Goal: Information Seeking & Learning: Learn about a topic

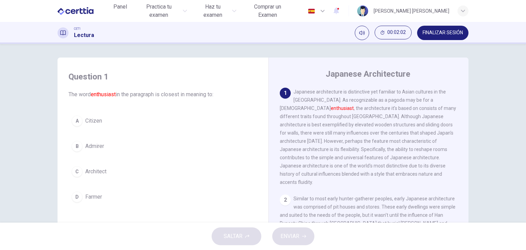
click at [248, 51] on div "Question 1 The word enthusiast in the paragraph is closest in meaning to: A Cit…" at bounding box center [263, 133] width 526 height 179
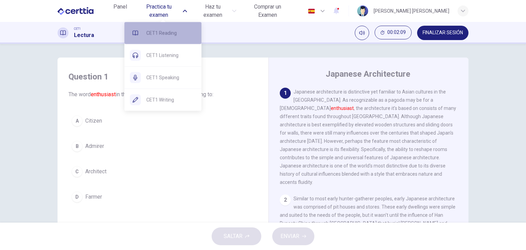
click at [174, 33] on span "CET1 Reading" at bounding box center [171, 33] width 50 height 8
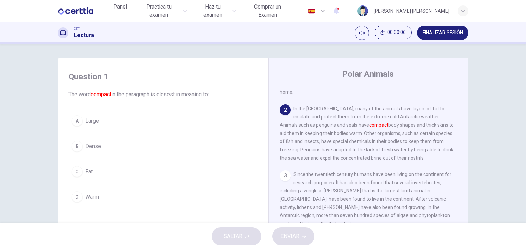
scroll to position [34, 0]
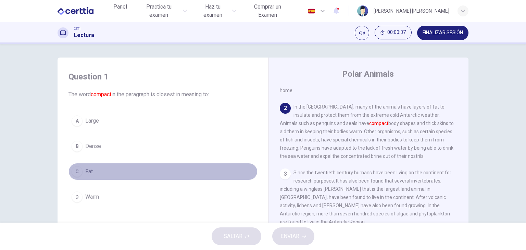
click at [78, 168] on div "C" at bounding box center [77, 171] width 11 height 11
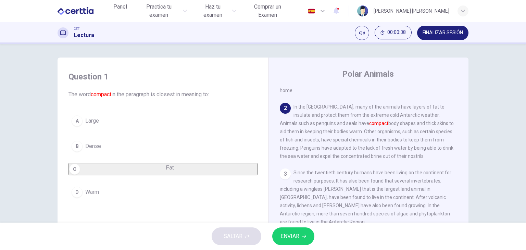
click at [296, 241] on span "ENVIAR" at bounding box center [290, 237] width 19 height 10
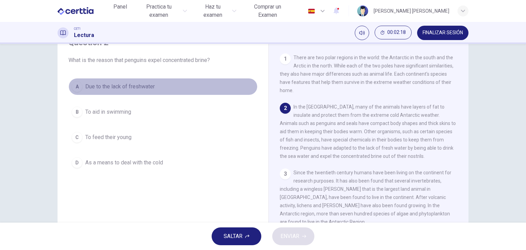
click at [127, 87] on span "Due to the lack of freshwater" at bounding box center [120, 87] width 70 height 8
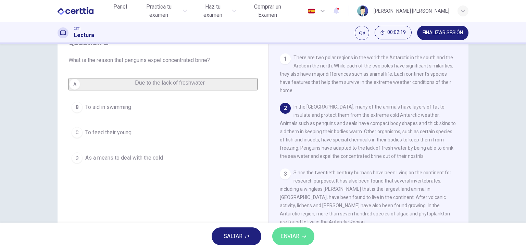
click at [292, 235] on span "ENVIAR" at bounding box center [290, 237] width 19 height 10
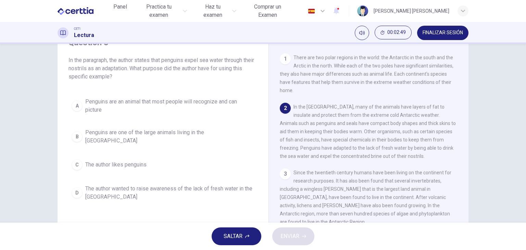
click at [77, 107] on div "A" at bounding box center [77, 105] width 11 height 11
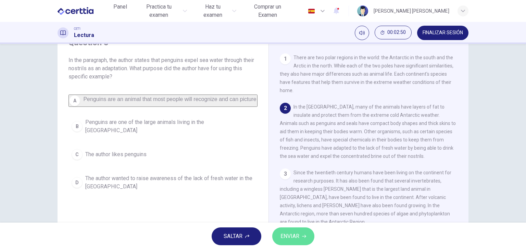
click at [292, 233] on span "ENVIAR" at bounding box center [290, 237] width 19 height 10
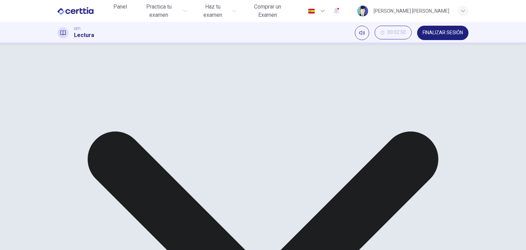
drag, startPoint x: 370, startPoint y: 238, endPoint x: 374, endPoint y: 235, distance: 4.9
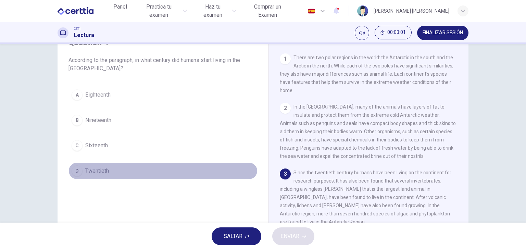
click at [69, 171] on button "D Twentieth" at bounding box center [163, 170] width 189 height 17
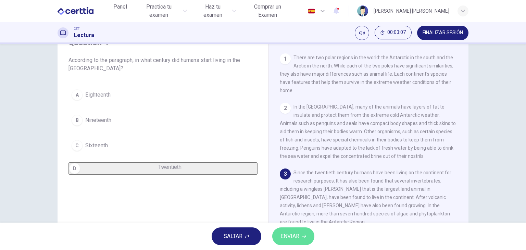
click at [287, 236] on span "ENVIAR" at bounding box center [290, 237] width 19 height 10
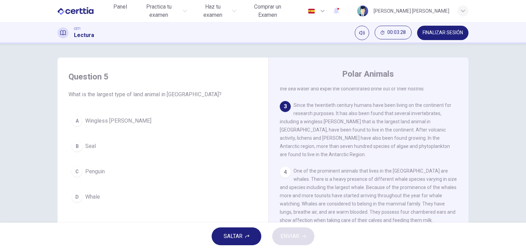
scroll to position [103, 0]
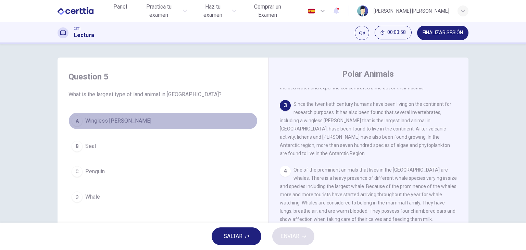
click at [79, 123] on div "A" at bounding box center [77, 120] width 11 height 11
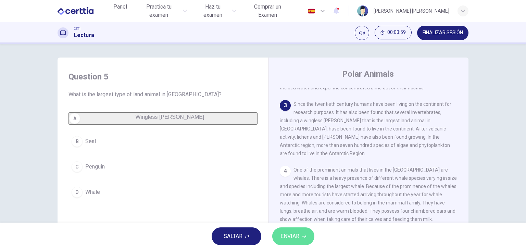
click at [302, 228] on button "ENVIAR" at bounding box center [293, 236] width 42 height 18
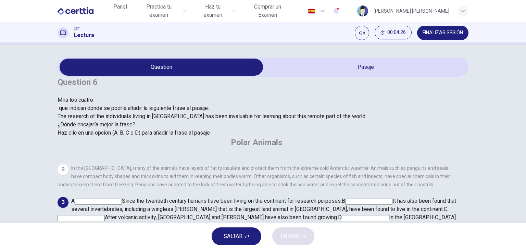
scroll to position [76, 0]
click at [342, 215] on input at bounding box center [365, 218] width 47 height 6
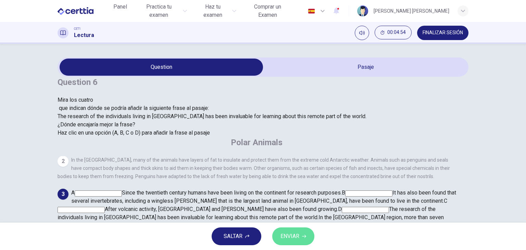
click at [295, 240] on span "ENVIAR" at bounding box center [290, 237] width 19 height 10
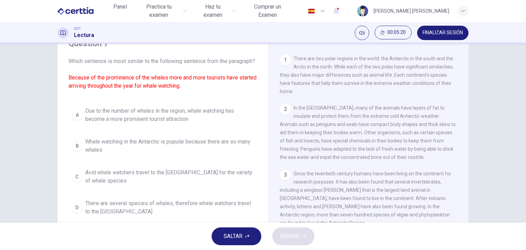
scroll to position [34, 0]
click at [76, 120] on div "A" at bounding box center [77, 114] width 11 height 11
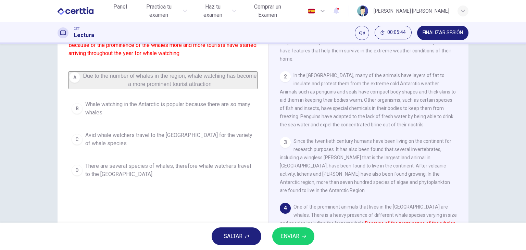
scroll to position [69, 0]
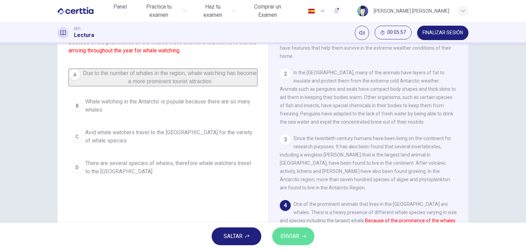
click at [293, 236] on span "ENVIAR" at bounding box center [290, 237] width 19 height 10
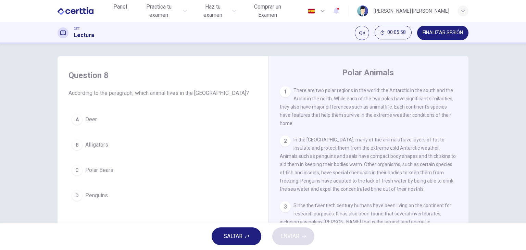
scroll to position [0, 0]
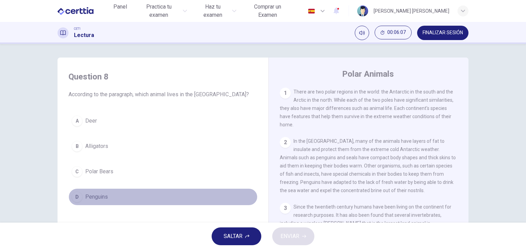
click at [79, 202] on button "D Penguins" at bounding box center [163, 196] width 189 height 17
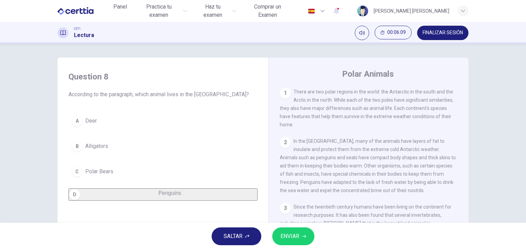
click at [300, 239] on button "ENVIAR" at bounding box center [293, 236] width 42 height 18
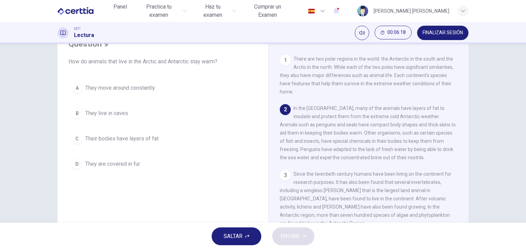
scroll to position [34, 0]
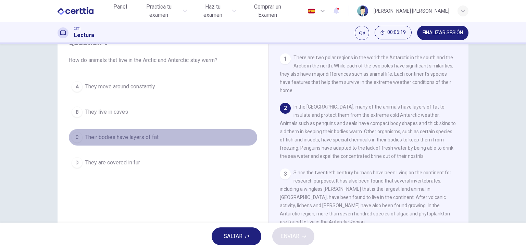
click at [132, 143] on button "C Their bodies have layers of fat" at bounding box center [163, 137] width 189 height 17
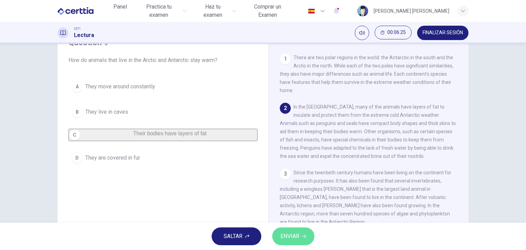
click at [300, 231] on button "ENVIAR" at bounding box center [293, 236] width 42 height 18
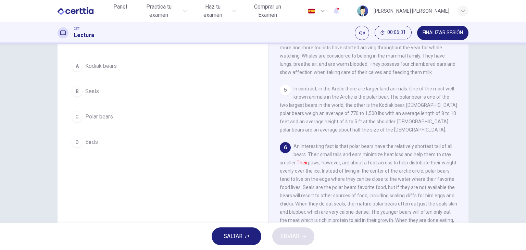
scroll to position [52, 0]
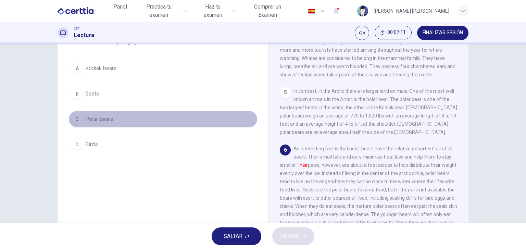
click at [83, 116] on button "C Polar bears" at bounding box center [163, 119] width 189 height 17
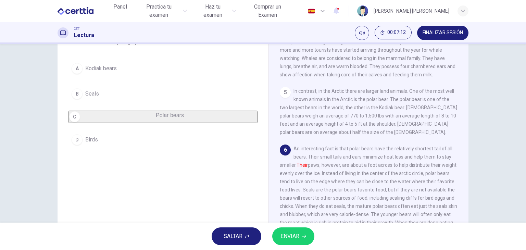
click at [279, 238] on button "ENVIAR" at bounding box center [293, 236] width 42 height 18
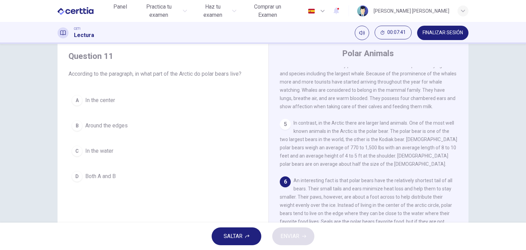
scroll to position [18, 0]
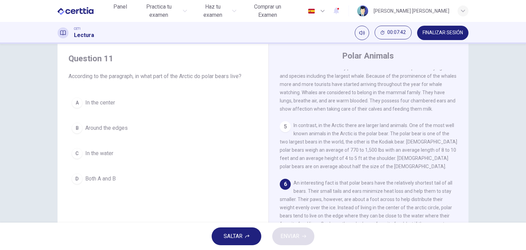
click at [118, 129] on span "Around the edges" at bounding box center [106, 128] width 42 height 8
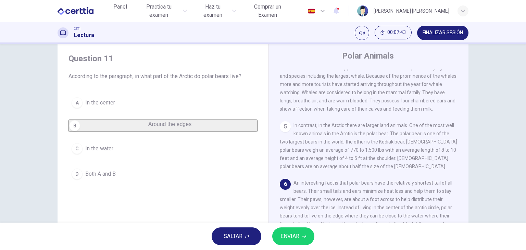
click at [292, 235] on span "ENVIAR" at bounding box center [290, 237] width 19 height 10
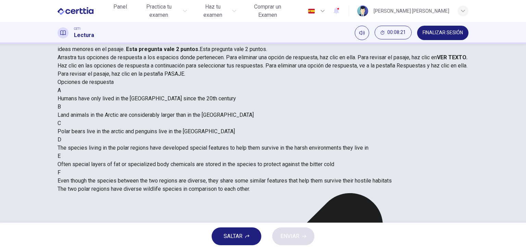
scroll to position [87, 0]
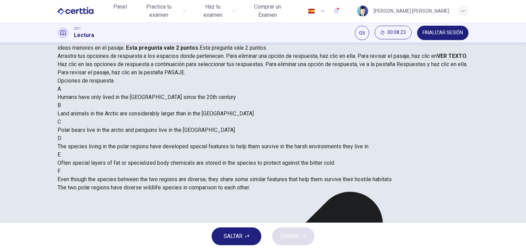
click at [437, 54] on strong "VER TEXTO." at bounding box center [452, 56] width 30 height 7
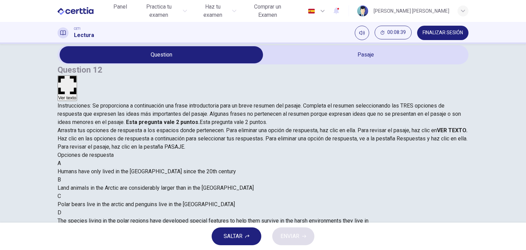
scroll to position [0, 0]
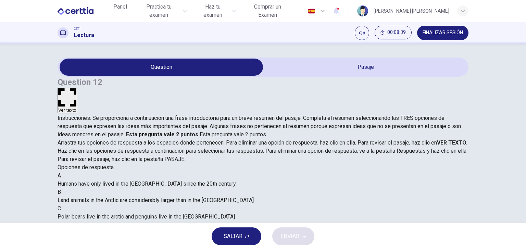
click at [77, 88] on button "Ver texto" at bounding box center [68, 101] width 20 height 26
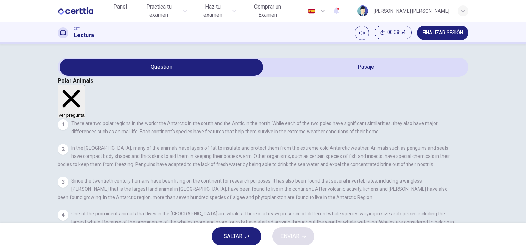
click at [85, 85] on button "Ver pregunta" at bounding box center [71, 102] width 27 height 34
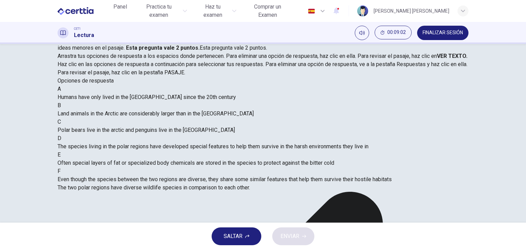
scroll to position [103, 0]
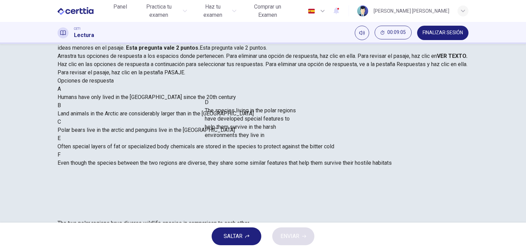
drag, startPoint x: 132, startPoint y: 130, endPoint x: 262, endPoint y: 125, distance: 130.6
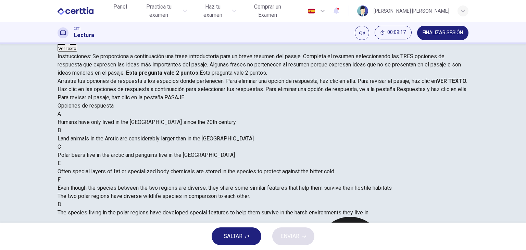
scroll to position [0, 0]
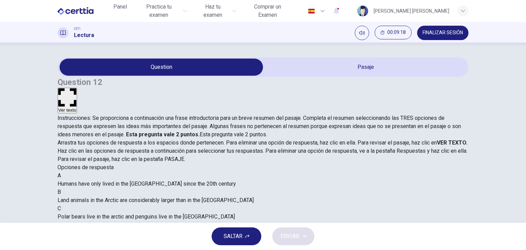
click at [77, 88] on button "Ver texto" at bounding box center [68, 101] width 20 height 26
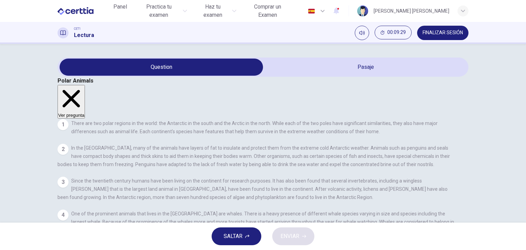
click at [85, 85] on button "Ver pregunta" at bounding box center [71, 102] width 27 height 34
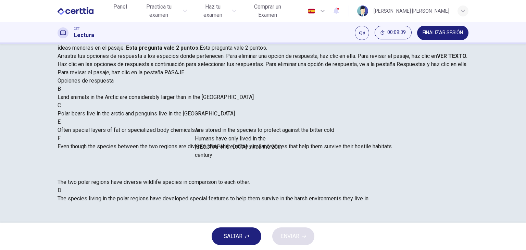
drag, startPoint x: 107, startPoint y: 106, endPoint x: 236, endPoint y: 145, distance: 134.3
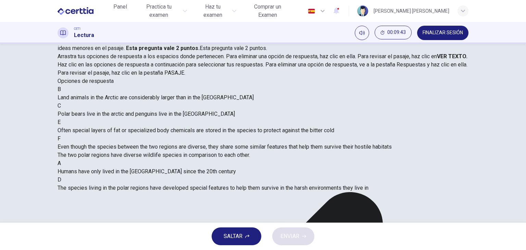
scroll to position [87, 0]
click at [196, 159] on div "A Humans have only lived in the Antarctic since the 20th century" at bounding box center [263, 167] width 411 height 16
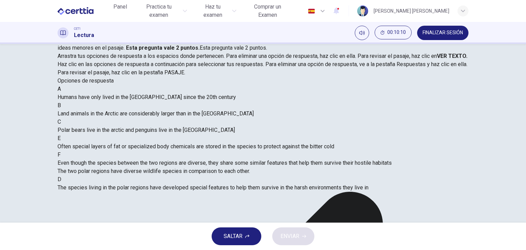
click at [134, 166] on span "Even though the species between the two regions are diverse, they share some si…" at bounding box center [225, 163] width 334 height 7
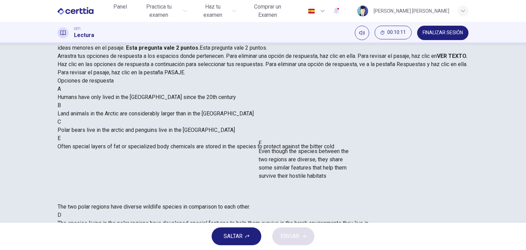
drag, startPoint x: 136, startPoint y: 173, endPoint x: 315, endPoint y: 170, distance: 179.2
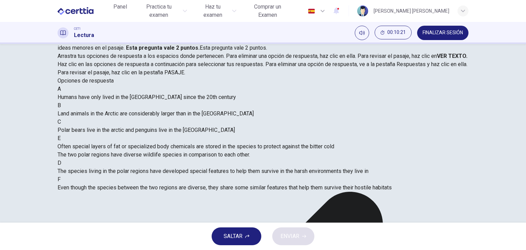
scroll to position [0, 0]
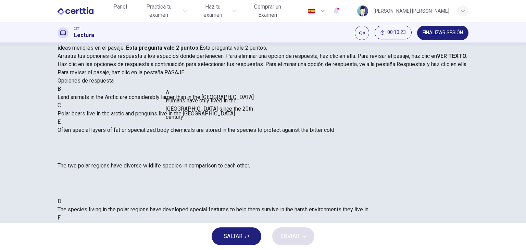
drag, startPoint x: 116, startPoint y: 102, endPoint x: 214, endPoint y: 102, distance: 98.7
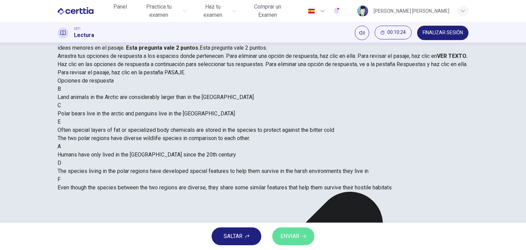
click at [285, 242] on button "ENVIAR" at bounding box center [293, 236] width 42 height 18
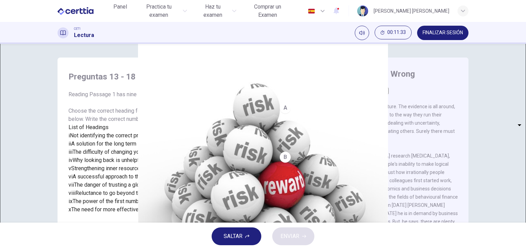
drag, startPoint x: 237, startPoint y: 125, endPoint x: 136, endPoint y: 108, distance: 102.2
click at [147, 109] on div "Reading Passage 1 has nine paragraphs A-I Choose the correct heading for Paragr…" at bounding box center [163, 151] width 189 height 123
drag, startPoint x: 66, startPoint y: 91, endPoint x: 189, endPoint y: 106, distance: 123.5
click at [189, 106] on span "Reading Passage 1 has nine paragraphs A-I Choose the correct heading for Paragr…" at bounding box center [160, 106] width 183 height 31
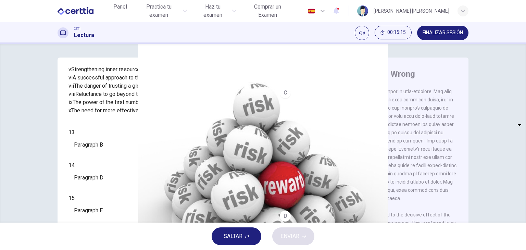
scroll to position [103, 0]
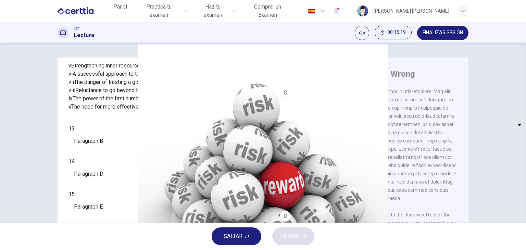
click at [108, 202] on body "Este sitio utiliza cookies, como se explica en nuestra Política de Privacidad .…" at bounding box center [263, 125] width 526 height 250
type input "**"
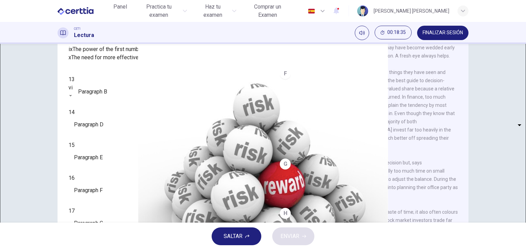
scroll to position [97, 0]
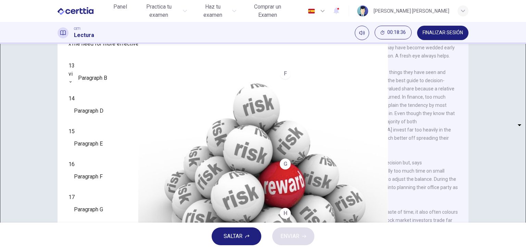
click at [112, 160] on body "Este sitio utiliza cookies, como se explica en nuestra Política de Privacidad .…" at bounding box center [263, 125] width 526 height 250
type input "****"
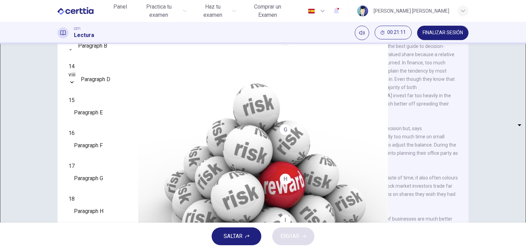
scroll to position [132, 0]
click at [69, 119] on div "​ ​" at bounding box center [69, 110] width 0 height 16
click at [118, 152] on body "Este sitio utiliza cookies, como se explica en nuestra Política de Privacidad .…" at bounding box center [263, 125] width 526 height 250
type input "***"
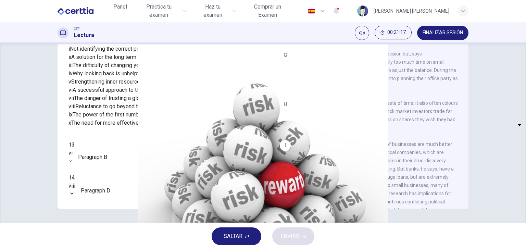
scroll to position [445, 0]
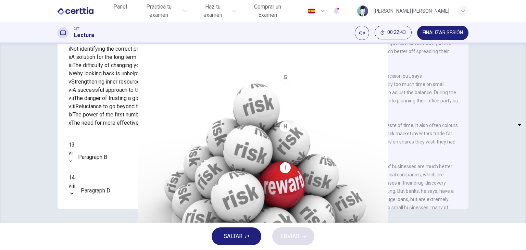
drag, startPoint x: 182, startPoint y: 172, endPoint x: 139, endPoint y: 172, distance: 42.1
click at [139, 111] on div "viii Reluctance to go beyond the familiar" at bounding box center [163, 106] width 189 height 8
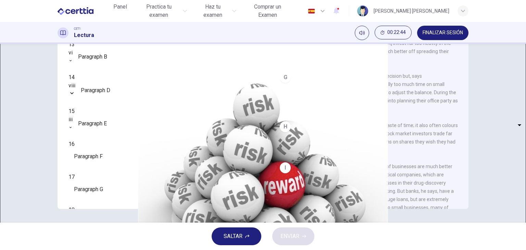
scroll to position [103, 0]
click at [112, 174] on body "Este sitio utiliza cookies, como se explica en nuestra Política de Privacidad .…" at bounding box center [263, 125] width 526 height 250
type input "****"
click at [75, 97] on div "viii **** ​" at bounding box center [72, 87] width 7 height 17
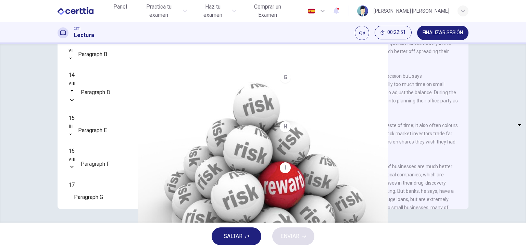
click at [112, 144] on body "Este sitio utiliza cookies, como se explica en nuestra Política de Privacidad .…" at bounding box center [263, 125] width 526 height 250
click at [112, 250] on li "i" at bounding box center [263, 254] width 526 height 8
type input "*"
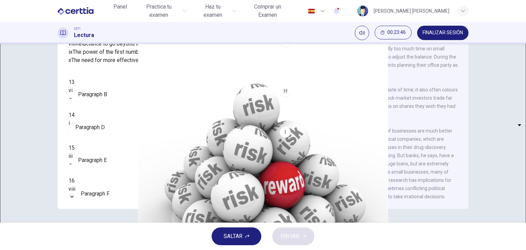
scroll to position [132, 0]
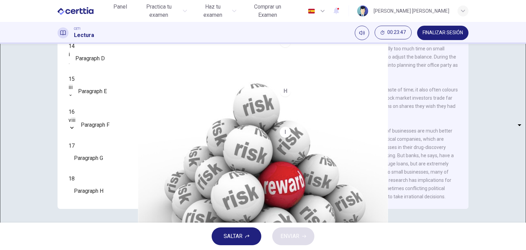
click at [110, 170] on body "Este sitio utiliza cookies, como se explica en nuestra Política de Privacidad .…" at bounding box center [263, 125] width 526 height 250
click at [93, 250] on li "i" at bounding box center [263, 254] width 526 height 8
type input "*"
click at [118, 109] on body "Este sitio utiliza cookies, como se explica en nuestra Política de Privacidad .…" at bounding box center [263, 125] width 526 height 250
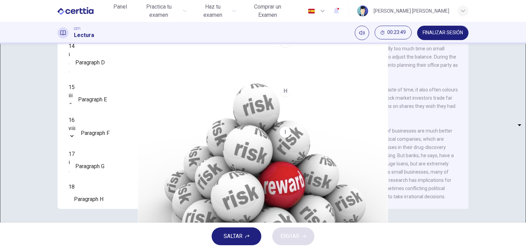
type input "*"
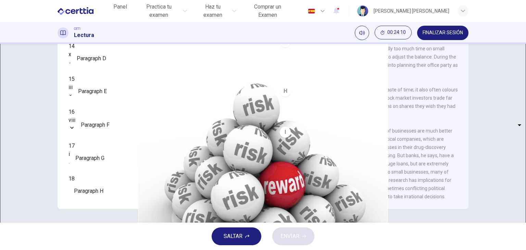
click at [108, 191] on body "Este sitio utiliza cookies, como se explica en nuestra Política de Privacidad .…" at bounding box center [263, 125] width 526 height 250
type input "**"
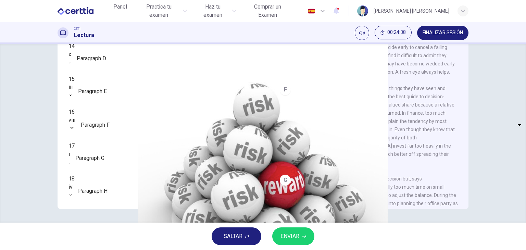
click at [116, 113] on body "Este sitio utiliza cookies, como se explica en nuestra Política de Privacidad .…" at bounding box center [263, 125] width 526 height 250
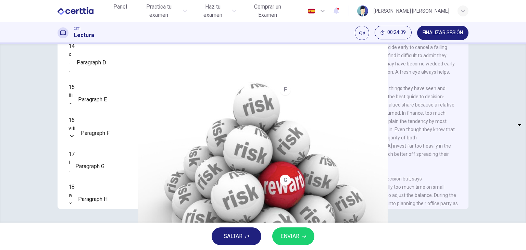
type input "**"
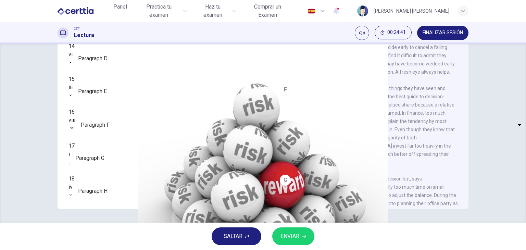
click at [297, 235] on span "ENVIAR" at bounding box center [290, 237] width 19 height 10
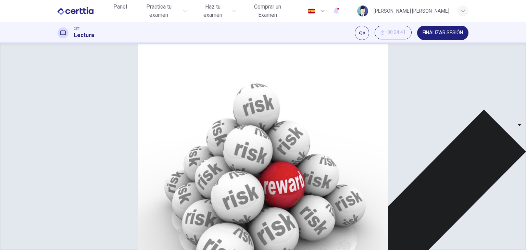
scroll to position [97, 0]
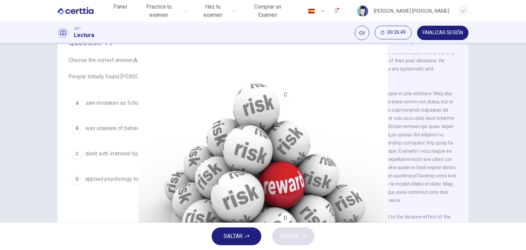
scroll to position [137, 0]
click at [122, 180] on span "applied psychology to finance and economics." at bounding box center [140, 179] width 110 height 8
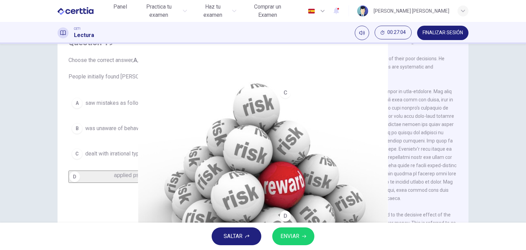
click at [286, 241] on span "ENVIAR" at bounding box center [290, 237] width 19 height 10
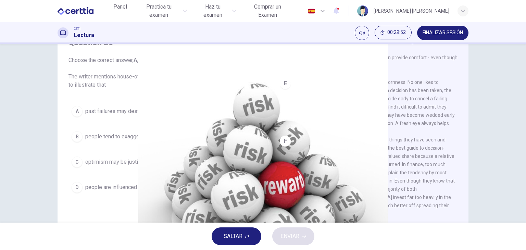
scroll to position [348, 0]
drag, startPoint x: 521, startPoint y: 0, endPoint x: 255, endPoint y: 95, distance: 282.9
click at [255, 95] on div "Question 20 Choose the correct answer, A , B , C or D . The writer mentions hou…" at bounding box center [163, 116] width 200 height 173
click at [476, 80] on div "Question 20 Choose the correct answer, A , B , C or D . The writer mentions hou…" at bounding box center [263, 142] width 433 height 238
click at [262, 98] on div "Question 20 Choose the correct answer, A , B , C or D . The writer mentions hou…" at bounding box center [263, 142] width 411 height 238
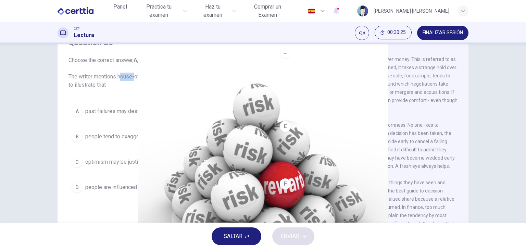
scroll to position [279, 0]
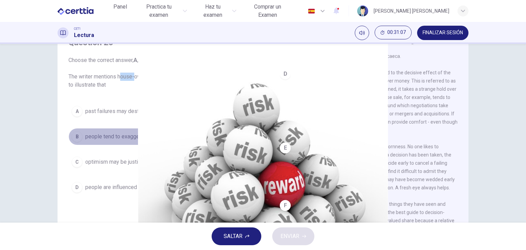
click at [75, 135] on div "B" at bounding box center [77, 136] width 11 height 11
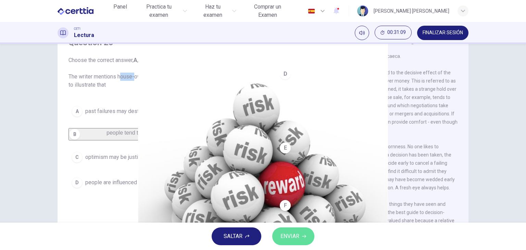
click at [292, 233] on span "ENVIAR" at bounding box center [290, 237] width 19 height 10
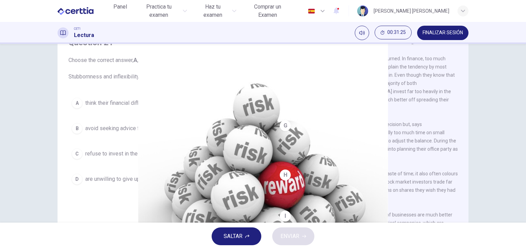
scroll to position [451, 0]
click at [139, 177] on span "are unwilling to give up unsuccessful activities or beliefs." at bounding box center [153, 179] width 137 height 8
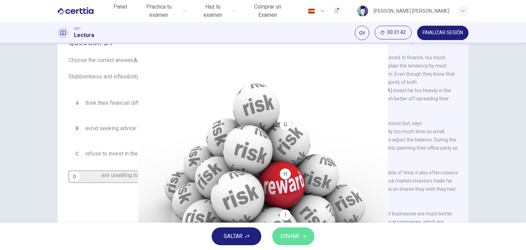
click at [302, 233] on button "ENVIAR" at bounding box center [293, 236] width 42 height 18
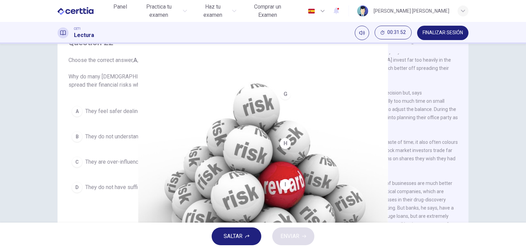
scroll to position [553, 0]
click at [149, 113] on span "They feel safer dealing in a context which is close to home" at bounding box center [155, 111] width 141 height 8
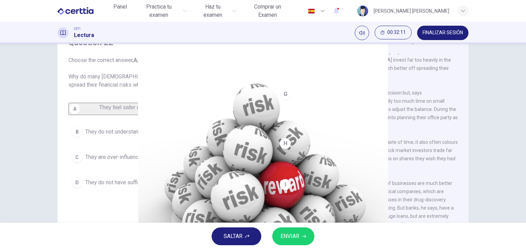
click at [299, 233] on span "ENVIAR" at bounding box center [290, 237] width 19 height 10
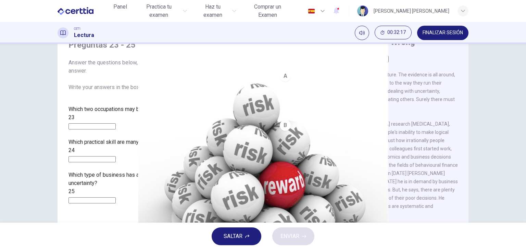
scroll to position [34, 0]
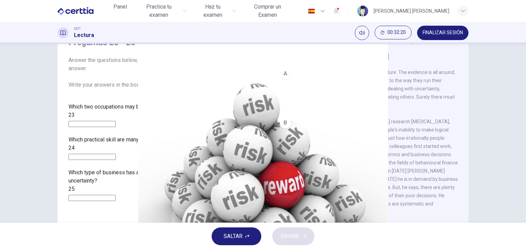
click at [116, 121] on input at bounding box center [92, 124] width 47 height 6
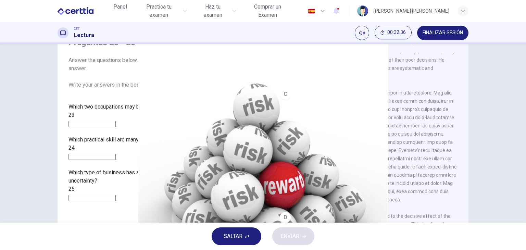
scroll to position [137, 0]
click at [363, 56] on div "CLIC PARA ZOOM Clic para zoom A People make terrible decisions about the future…" at bounding box center [373, 157] width 187 height 208
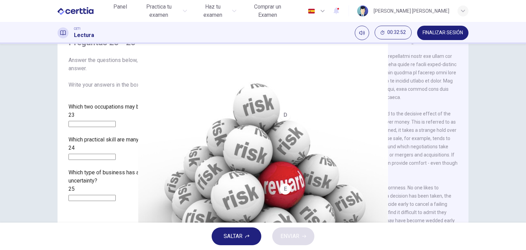
scroll to position [240, 0]
click at [116, 121] on input at bounding box center [92, 124] width 47 height 6
type input "**********"
click at [361, 106] on div "CLIC PARA ZOOM Clic para zoom A People make terrible decisions about the future…" at bounding box center [373, 157] width 187 height 208
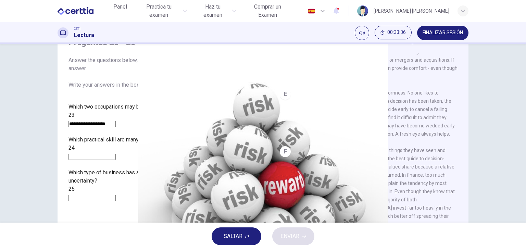
scroll to position [343, 0]
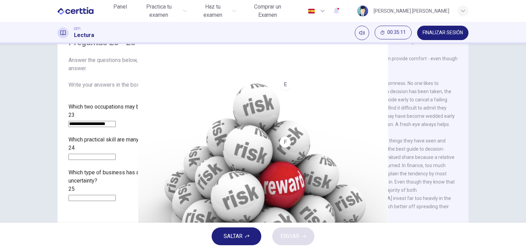
click at [116, 154] on input at bounding box center [92, 157] width 47 height 6
type input "*"
click at [96, 154] on input "********" at bounding box center [92, 157] width 47 height 6
type input "*******"
click at [239, 151] on div "**********" at bounding box center [163, 152] width 189 height 99
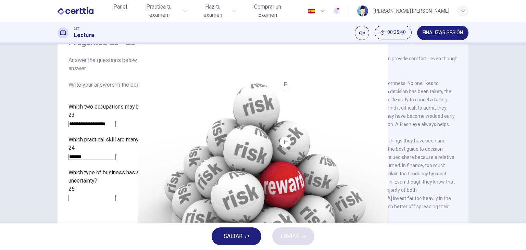
scroll to position [62, 0]
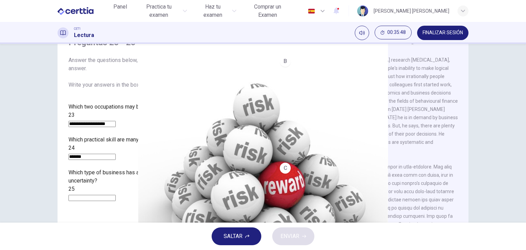
click at [237, 188] on div "**********" at bounding box center [163, 145] width 200 height 231
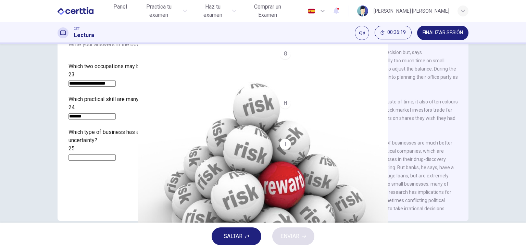
scroll to position [87, 0]
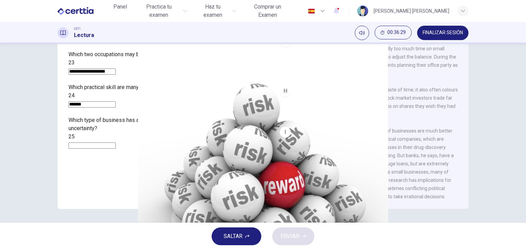
click at [116, 143] on input at bounding box center [92, 146] width 47 height 6
type input "**********"
click at [297, 243] on button "ENVIAR" at bounding box center [293, 236] width 42 height 18
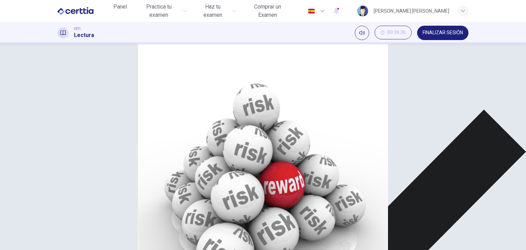
scroll to position [18, 0]
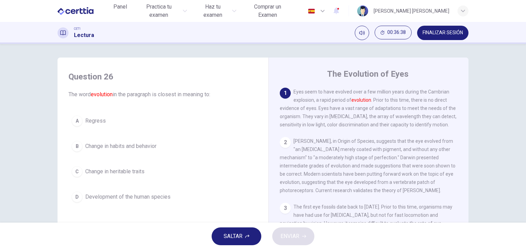
scroll to position [33, 0]
click at [361, 30] on icon "Silenciar" at bounding box center [361, 32] width 5 height 5
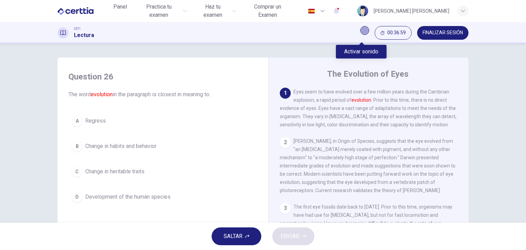
click at [365, 30] on icon "Activar sonido" at bounding box center [365, 30] width 0 height 0
click at [357, 25] on div "CET1 Lectura 00:37:00 FINALIZAR SESIÓN" at bounding box center [263, 33] width 526 height 22
click at [358, 26] on button "Silenciar" at bounding box center [362, 33] width 14 height 14
click at [365, 30] on icon "Activar sonido" at bounding box center [365, 30] width 0 height 0
click at [356, 40] on div "Silenciar" at bounding box center [361, 49] width 37 height 19
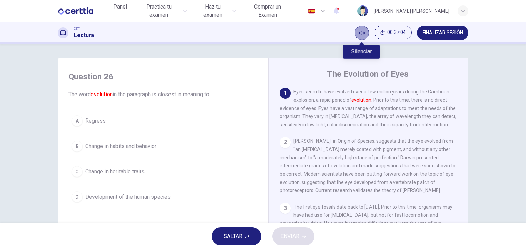
click at [358, 33] on button "Silenciar" at bounding box center [362, 33] width 14 height 14
click at [360, 33] on button "Activar sonido" at bounding box center [364, 30] width 9 height 9
click at [143, 197] on span "Development of the human species" at bounding box center [127, 197] width 85 height 8
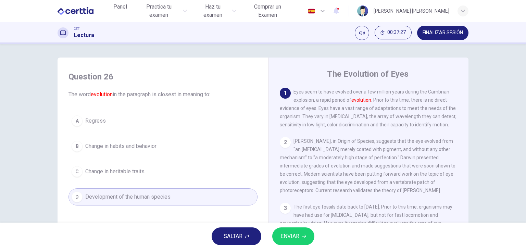
click at [292, 237] on span "ENVIAR" at bounding box center [290, 237] width 19 height 10
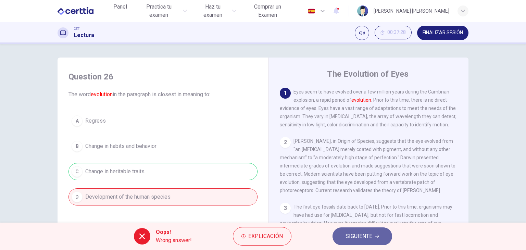
click at [367, 240] on span "SIGUIENTE" at bounding box center [359, 237] width 27 height 10
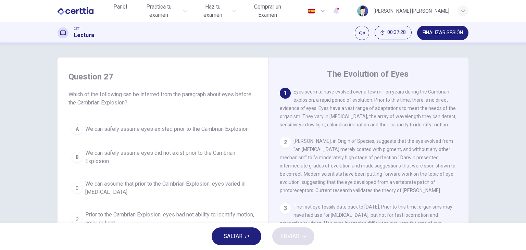
click at [448, 34] on span "FINALIZAR SESIÓN" at bounding box center [443, 32] width 40 height 5
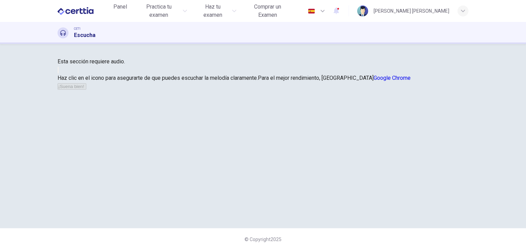
click at [59, 73] on button "button" at bounding box center [58, 70] width 1 height 7
click at [66, 79] on icon "button" at bounding box center [62, 76] width 8 height 6
click at [59, 73] on button "button" at bounding box center [58, 70] width 1 height 7
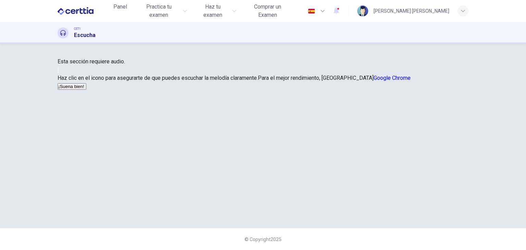
click at [59, 73] on button "button" at bounding box center [58, 70] width 1 height 7
click at [86, 90] on button "¡Suena bien!" at bounding box center [72, 86] width 29 height 7
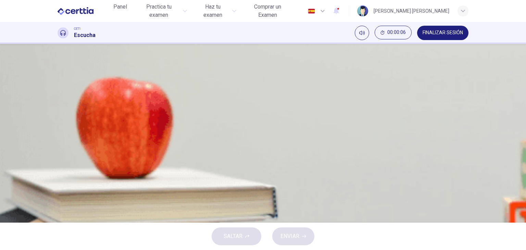
click at [58, 181] on icon "button" at bounding box center [58, 181] width 0 height 0
click at [59, 194] on button "Haz clic para ver la transcripción del audio" at bounding box center [58, 197] width 1 height 7
click at [63, 182] on icon "button" at bounding box center [63, 185] width 6 height 6
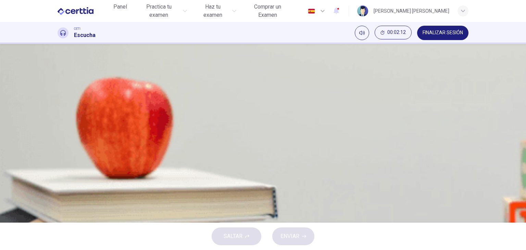
scroll to position [34, 0]
click at [249, 118] on button "B Artists figured out that they would be paid more if they used more of their i…" at bounding box center [263, 122] width 411 height 17
click at [302, 233] on button "ENVIAR" at bounding box center [293, 236] width 42 height 18
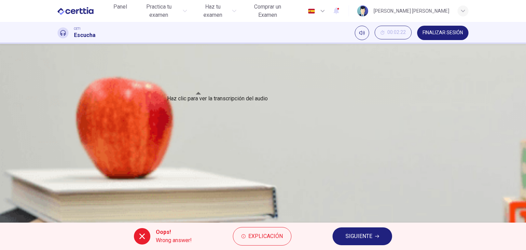
click at [59, 193] on button "Haz clic para ver la transcripción del audio" at bounding box center [58, 196] width 1 height 7
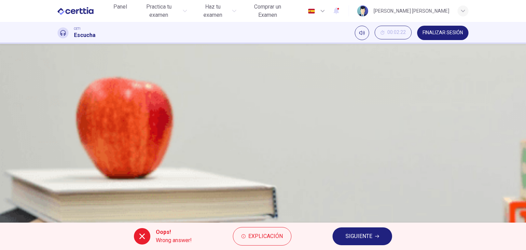
click at [364, 235] on span "SIGUIENTE" at bounding box center [359, 237] width 27 height 10
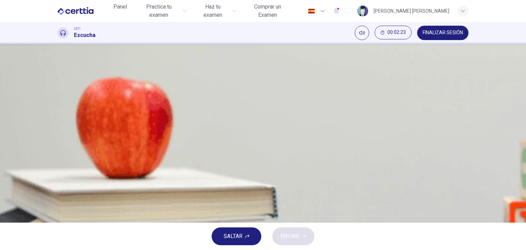
scroll to position [0, 0]
click at [58, 199] on icon "Haz clic para ver la transcripción del audio" at bounding box center [58, 199] width 0 height 0
type input "**"
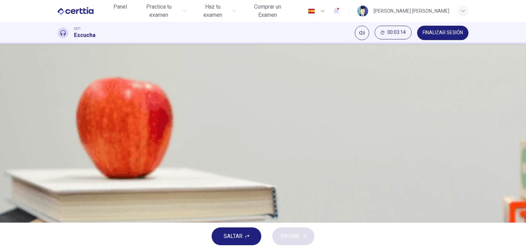
click at [72, 164] on div "D" at bounding box center [66, 158] width 11 height 11
click at [286, 239] on span "ENVIAR" at bounding box center [290, 237] width 19 height 10
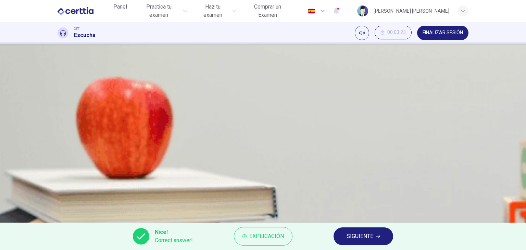
click at [366, 242] on button "SIGUIENTE" at bounding box center [364, 236] width 60 height 18
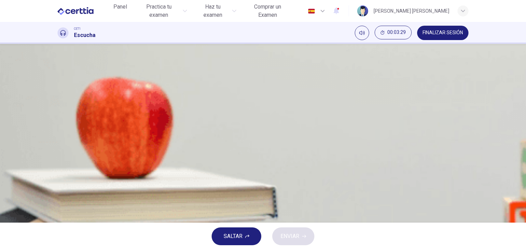
type input "**"
click at [441, 34] on span "FINALIZAR SESIÓN" at bounding box center [443, 32] width 40 height 5
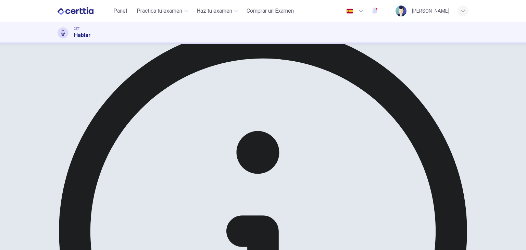
scroll to position [34, 0]
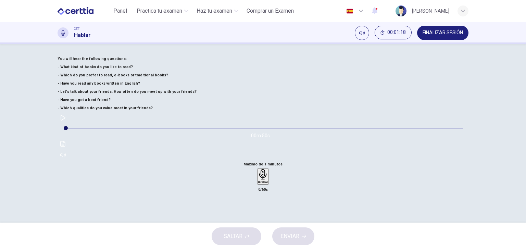
scroll to position [87, 0]
click at [69, 122] on button "button" at bounding box center [63, 116] width 11 height 11
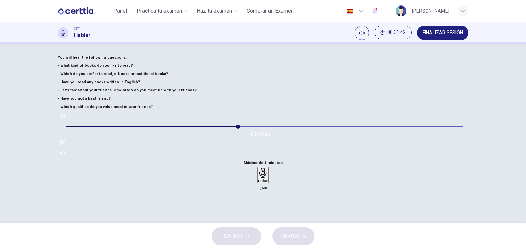
type input "**"
click at [452, 35] on span "FINALIZAR SESIÓN" at bounding box center [443, 32] width 40 height 5
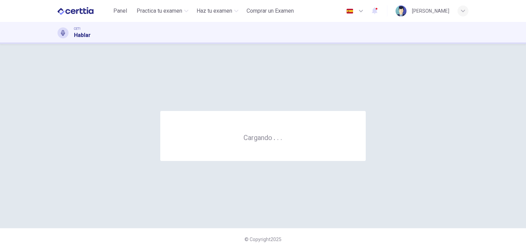
scroll to position [0, 0]
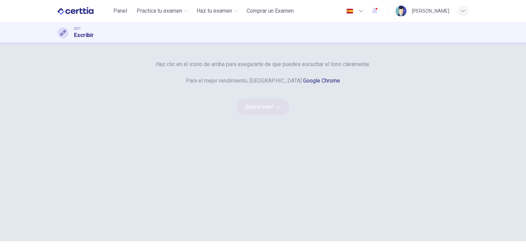
scroll to position [69, 0]
click at [263, 34] on icon "button" at bounding box center [263, 28] width 11 height 11
click at [261, 115] on button "¡Suena bien!" at bounding box center [262, 106] width 53 height 16
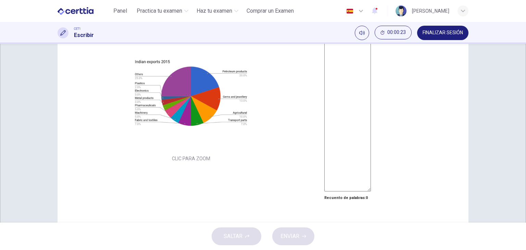
click at [149, 117] on div "Clic para zoom" at bounding box center [263, 125] width 526 height 250
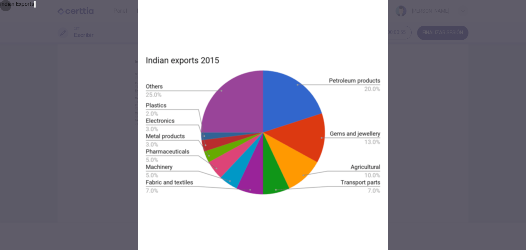
click at [35, 6] on icon "button" at bounding box center [35, 6] width 0 height 0
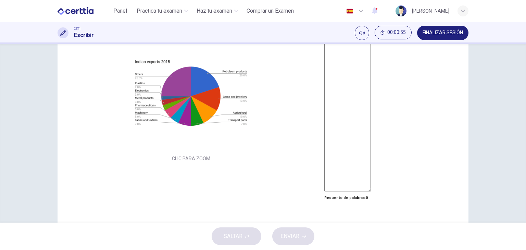
click at [370, 85] on textarea at bounding box center [347, 94] width 47 height 194
type textarea "***"
type textarea "*"
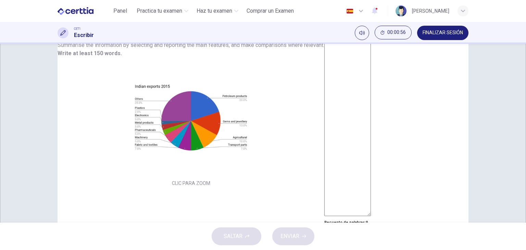
type textarea "****"
type textarea "*"
type textarea "*****"
type textarea "*"
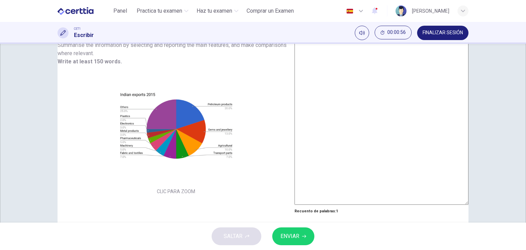
type textarea "******"
type textarea "*"
type textarea "*******"
type textarea "*"
type textarea "********"
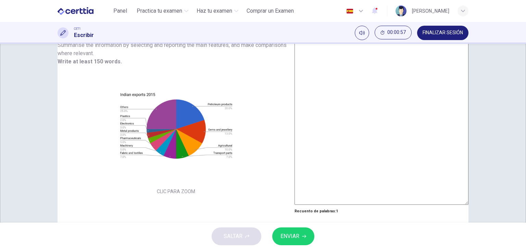
type textarea "*"
type textarea "*********"
type textarea "*"
type textarea "**********"
type textarea "*"
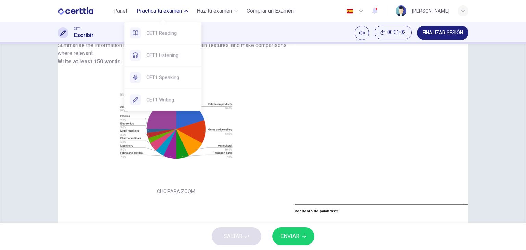
type textarea "**********"
type textarea "*"
click at [171, 14] on span "Practica tu examen" at bounding box center [160, 11] width 46 height 8
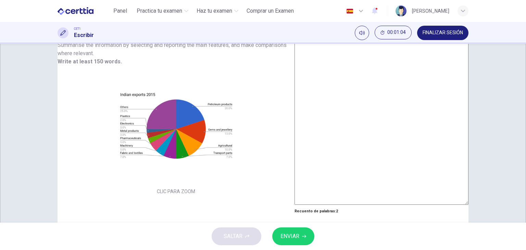
click at [433, 33] on span "FINALIZAR SESIÓN" at bounding box center [443, 32] width 40 height 5
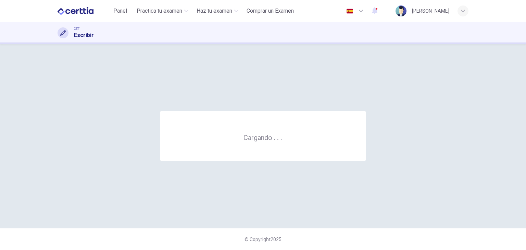
scroll to position [0, 0]
